Goal: Task Accomplishment & Management: Manage account settings

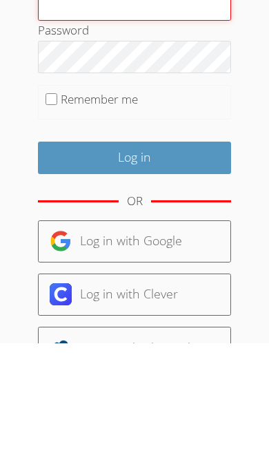
scroll to position [64, 0]
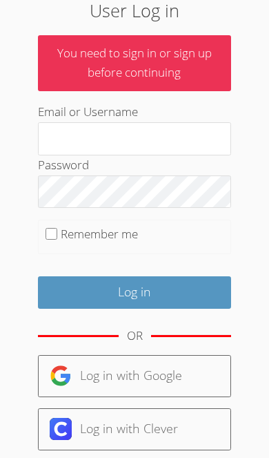
click at [54, 211] on input "Remember me" at bounding box center [52, 234] width 12 height 12
checkbox input "true"
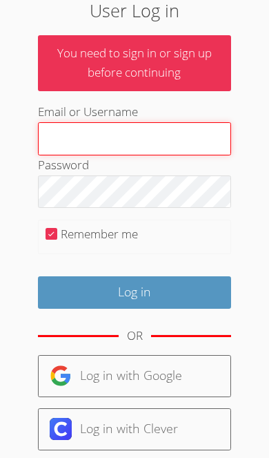
click at [168, 128] on input "Email or Username" at bounding box center [135, 138] width 194 height 33
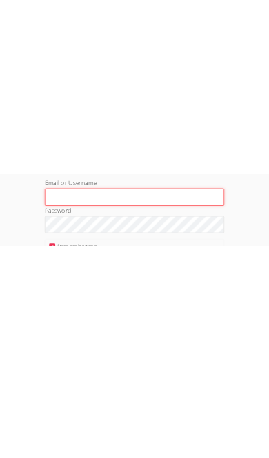
scroll to position [64, 0]
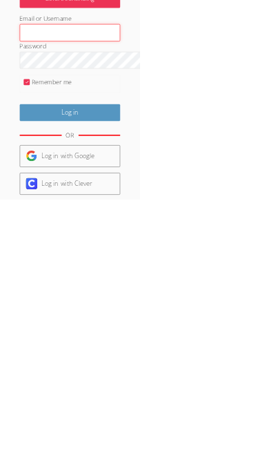
type input "[EMAIL_ADDRESS][DOMAIN_NAME]"
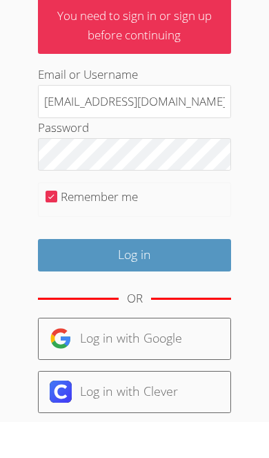
click at [173, 211] on input "Log in" at bounding box center [135, 292] width 194 height 32
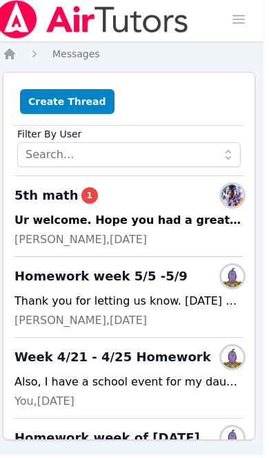
scroll to position [2, 6]
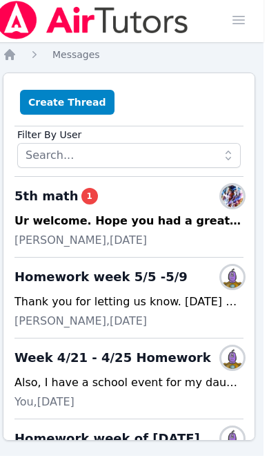
click at [12, 14] on img at bounding box center [91, 20] width 195 height 39
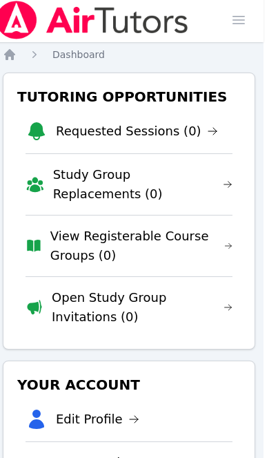
scroll to position [0, 6]
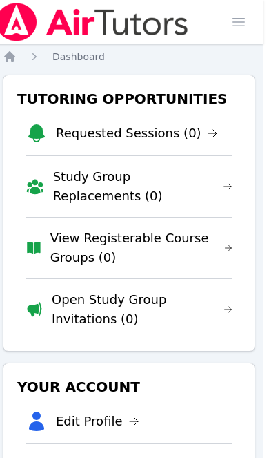
click at [25, 50] on ol "Home Dashboard" at bounding box center [54, 57] width 102 height 14
click at [16, 62] on icon "Breadcrumb" at bounding box center [10, 57] width 14 height 14
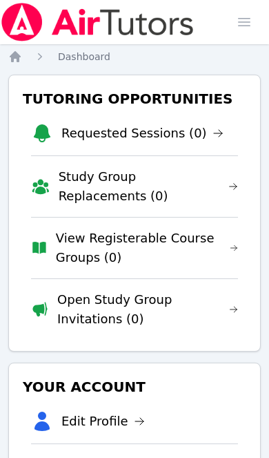
click at [191, 138] on link "Requested Sessions (0)" at bounding box center [142, 133] width 162 height 19
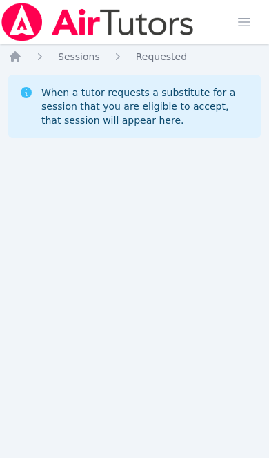
click at [16, 61] on icon "Breadcrumb" at bounding box center [15, 57] width 14 height 14
